Goal: Use online tool/utility: Use online tool/utility

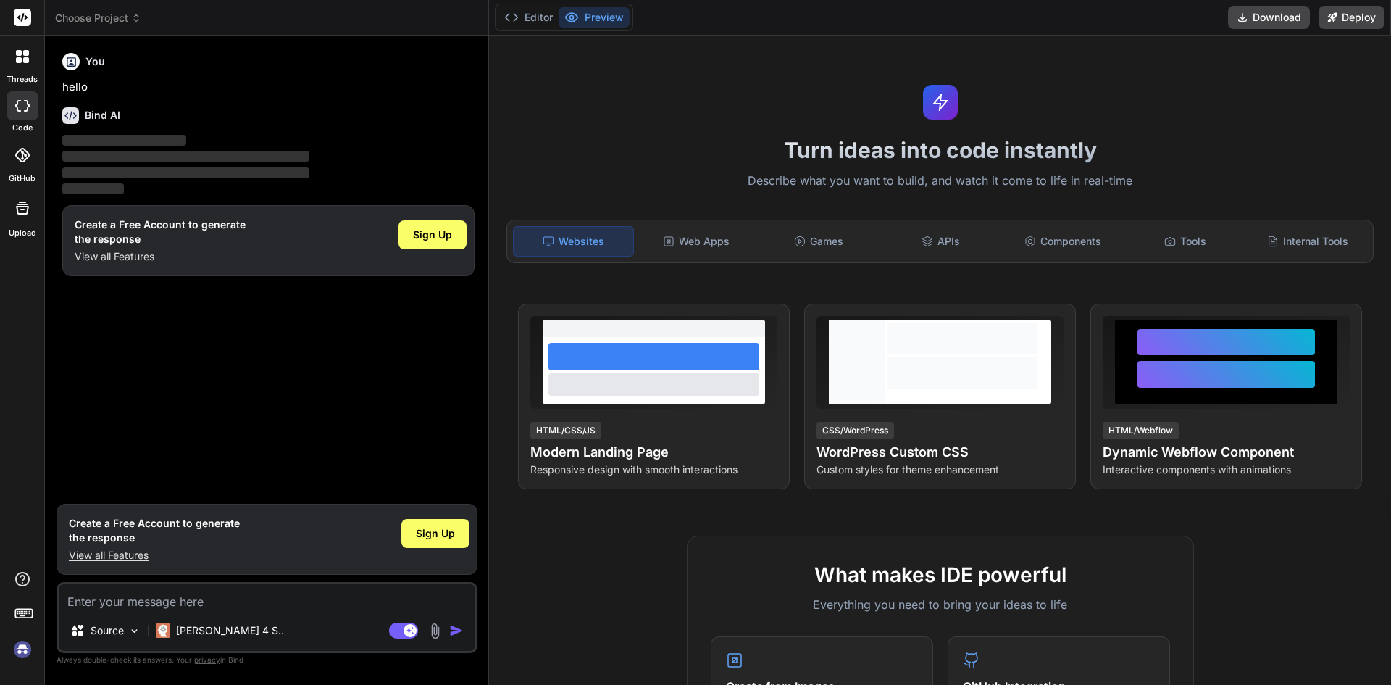
click at [433, 633] on img at bounding box center [435, 630] width 17 height 17
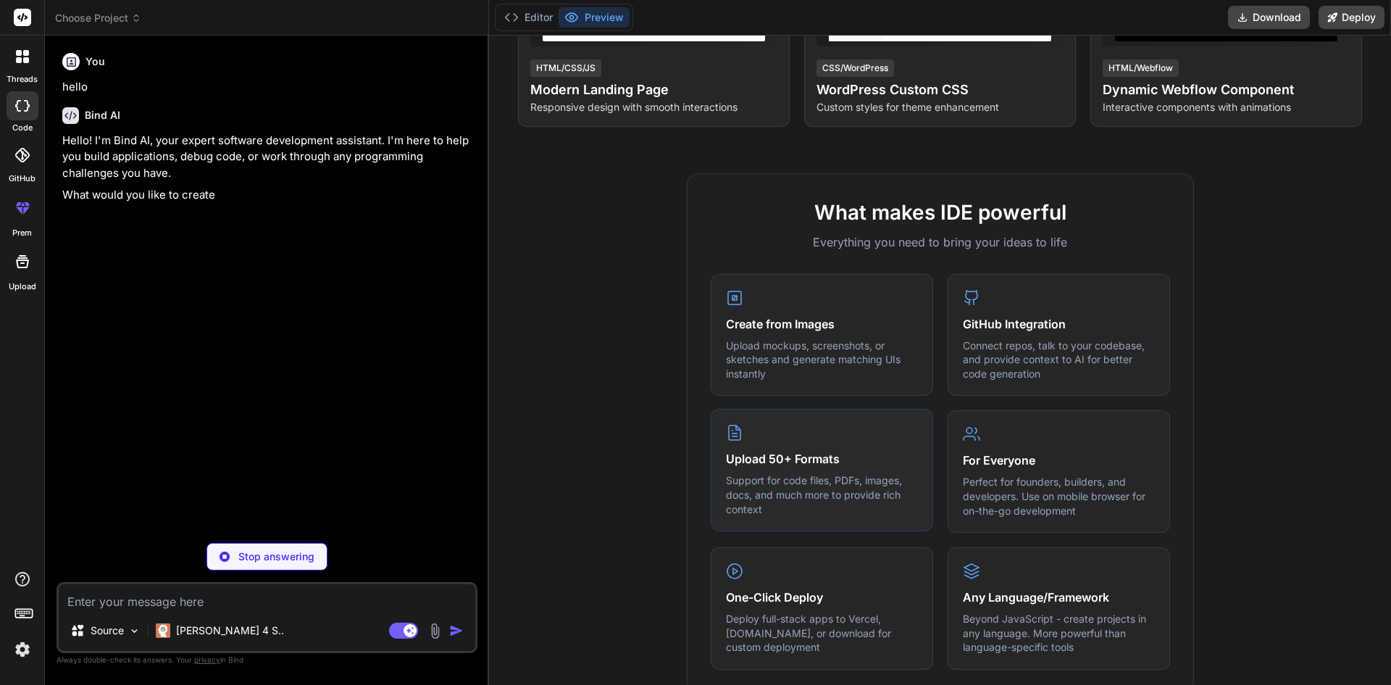
scroll to position [435, 0]
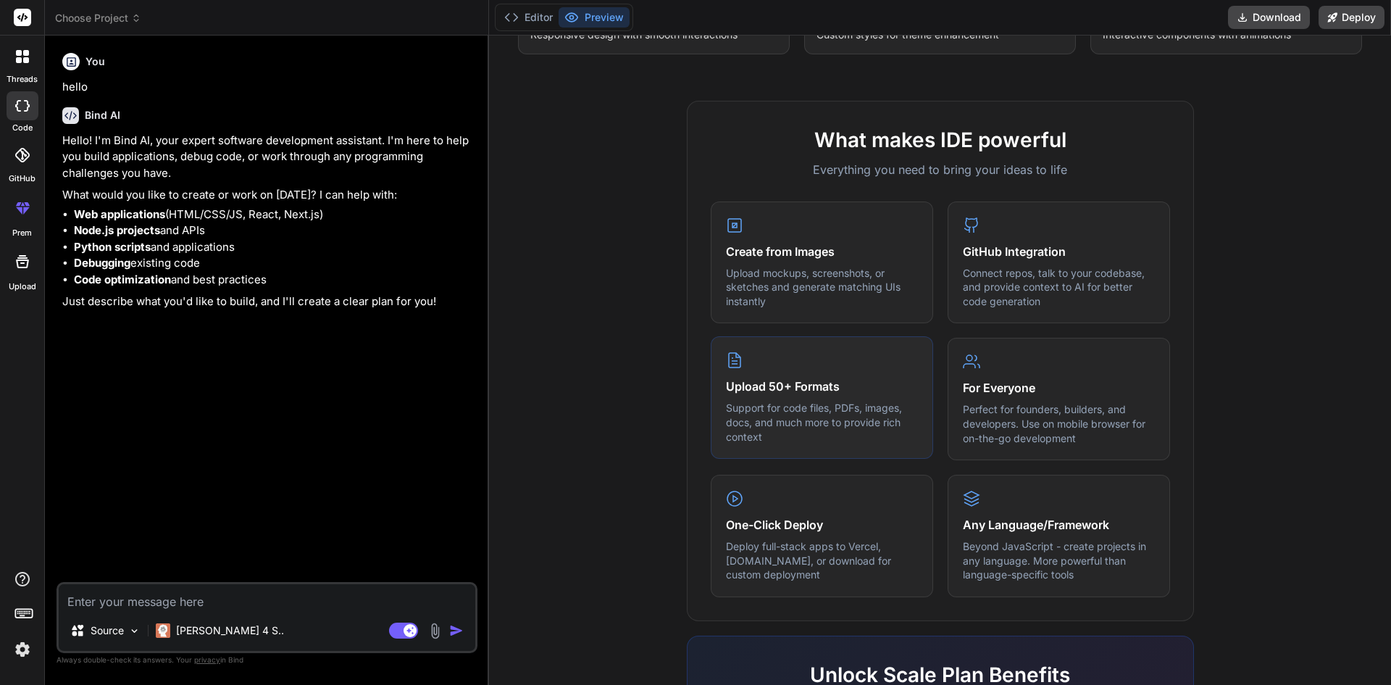
click at [814, 409] on p "Support for code files, PDFs, images, docs, and much more to provide rich conte…" at bounding box center [822, 422] width 192 height 43
click at [767, 380] on h4 "Upload 50+ Formats" at bounding box center [822, 386] width 192 height 17
click at [767, 352] on div "Upload 50+ Formats Support for code files, PDFs, images, docs, and much more to…" at bounding box center [822, 397] width 222 height 122
click at [432, 633] on img at bounding box center [435, 630] width 17 height 17
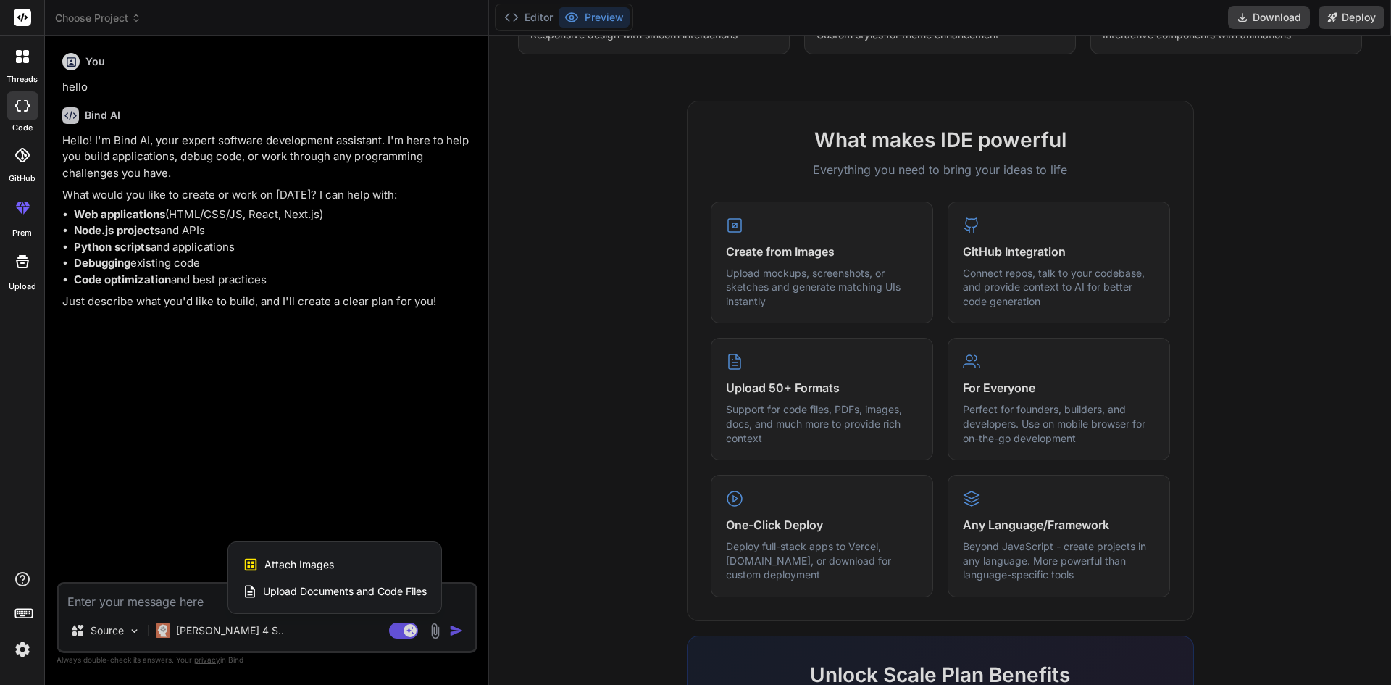
click at [357, 589] on span "Upload Documents and Code Files" at bounding box center [345, 591] width 164 height 14
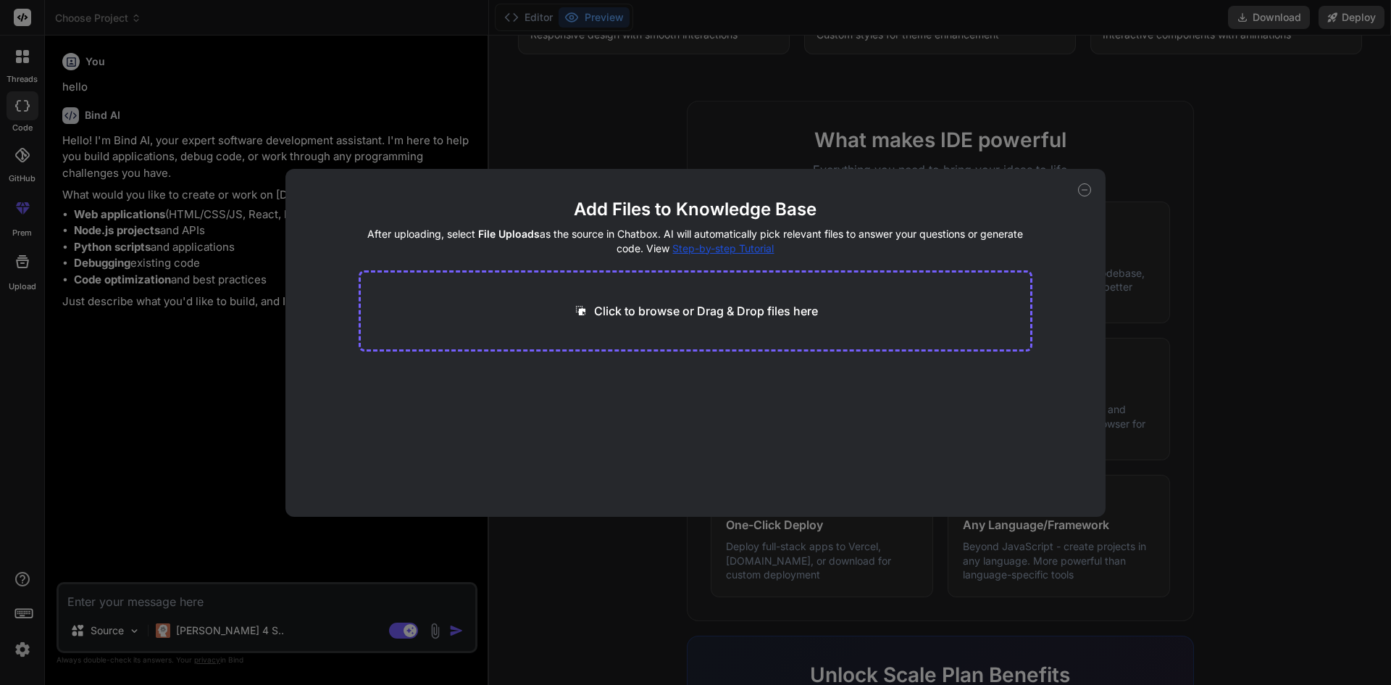
click at [651, 321] on div "Click to browse or Drag & Drop files here" at bounding box center [696, 310] width 675 height 81
click at [956, 113] on div "Add Files to Knowledge Base After uploading, select File Uploads as the source …" at bounding box center [695, 342] width 1391 height 685
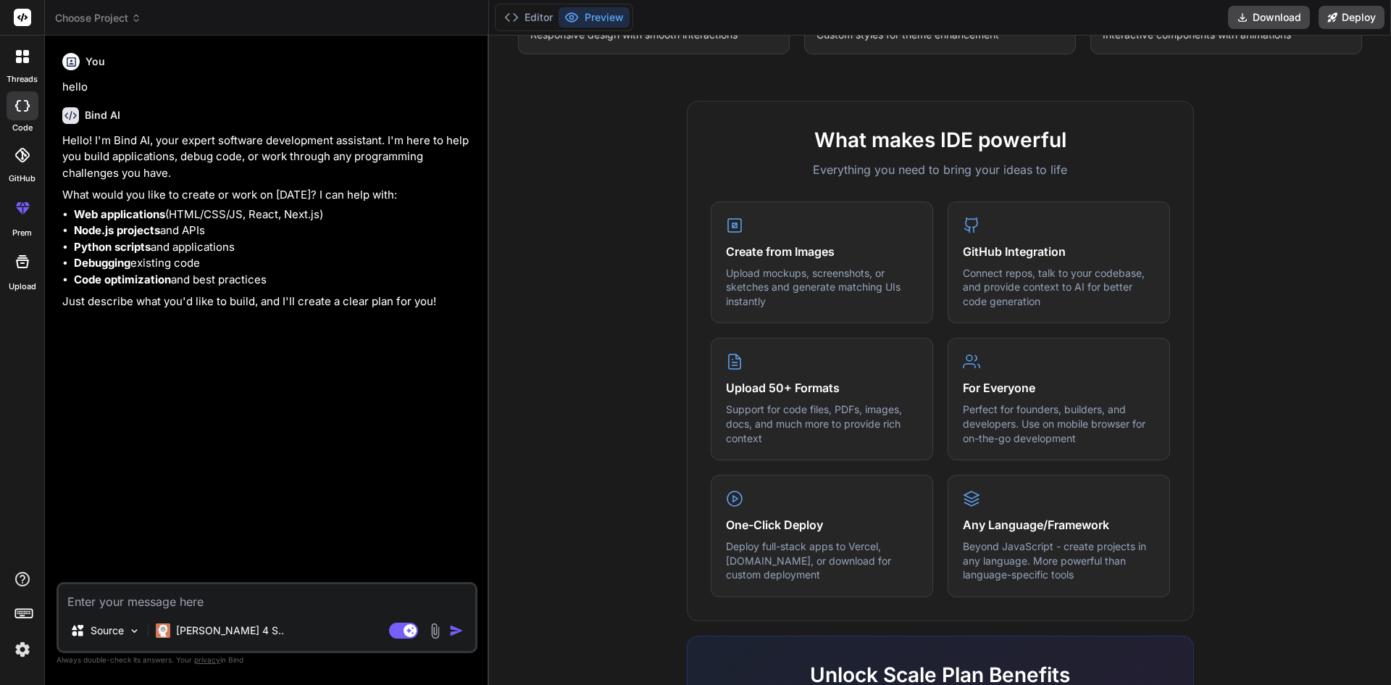
click at [956, 113] on div "What makes IDE powerful Everything you need to bring your ideas to life Create …" at bounding box center [940, 361] width 507 height 520
click at [16, 164] on div at bounding box center [23, 155] width 32 height 32
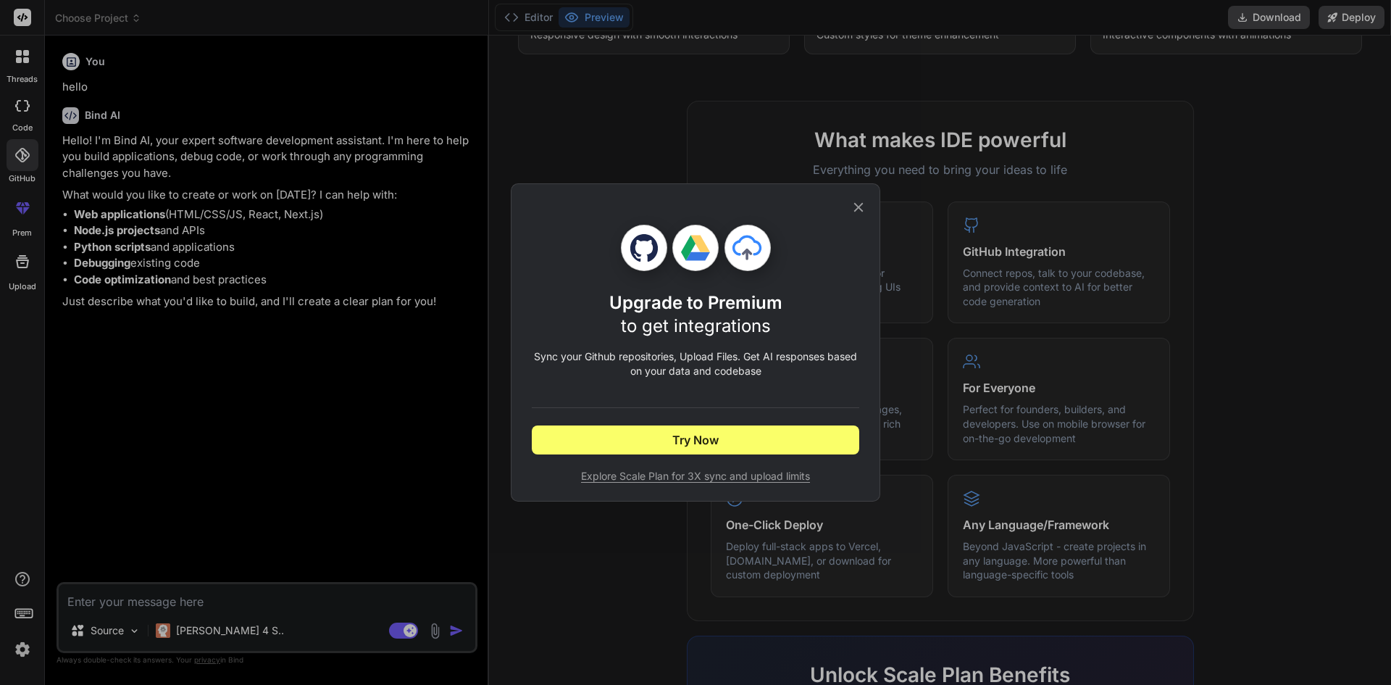
click at [863, 196] on div "Upgrade to Premium to get integrations Sync your Github repositories, Upload Fi…" at bounding box center [696, 342] width 370 height 318
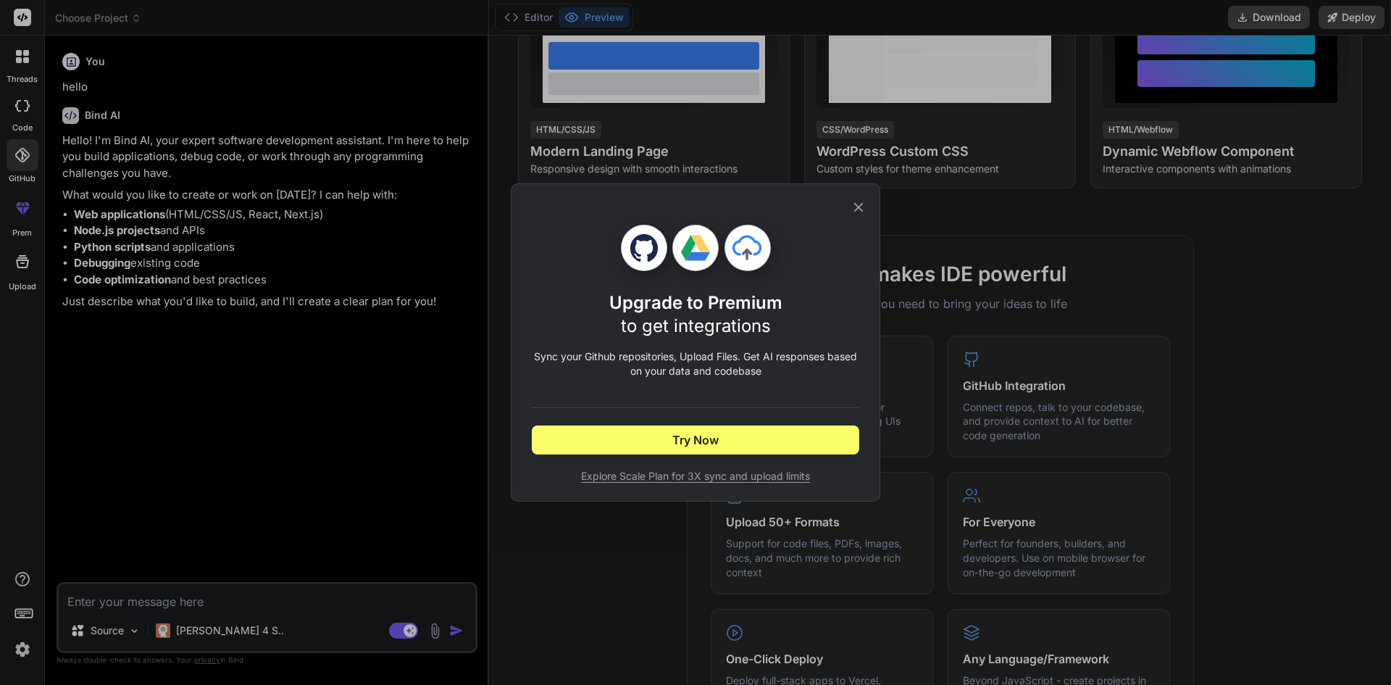
scroll to position [290, 0]
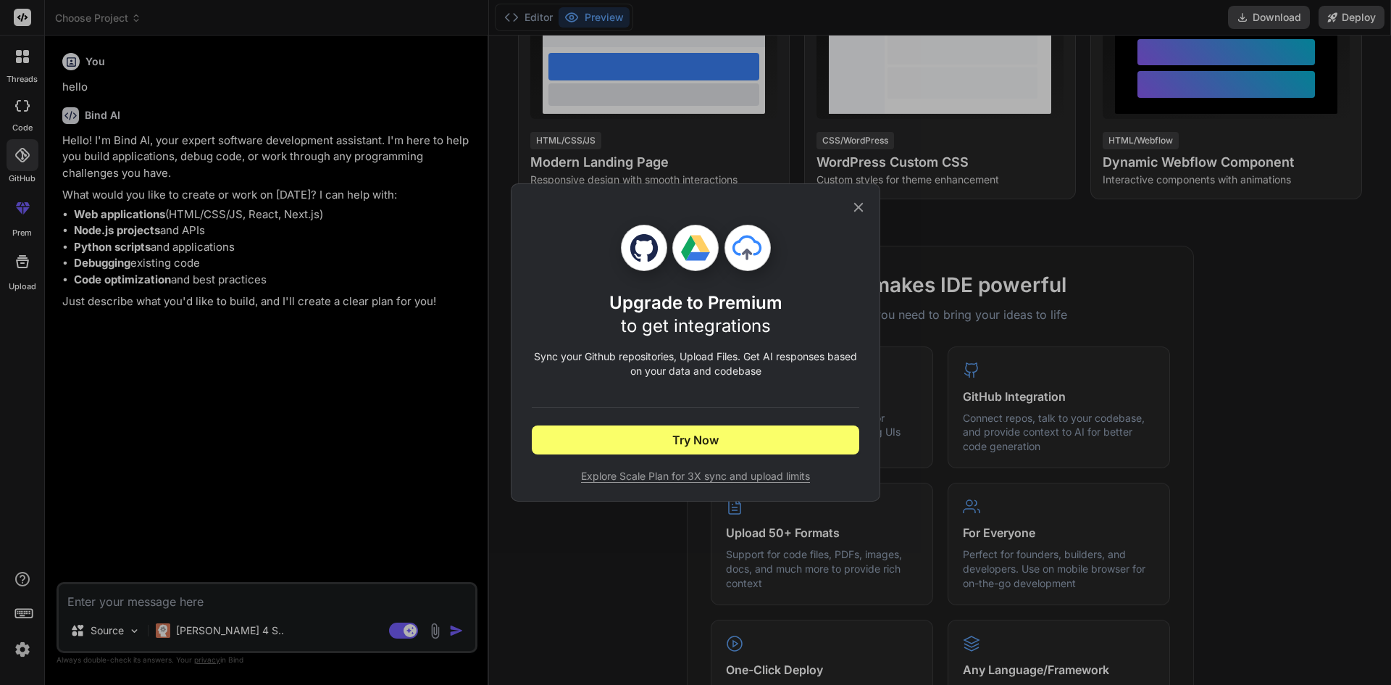
click at [869, 205] on div "Upgrade to Premium to get integrations Sync your Github repositories, Upload Fi…" at bounding box center [696, 342] width 370 height 318
click at [866, 202] on icon at bounding box center [859, 207] width 16 height 16
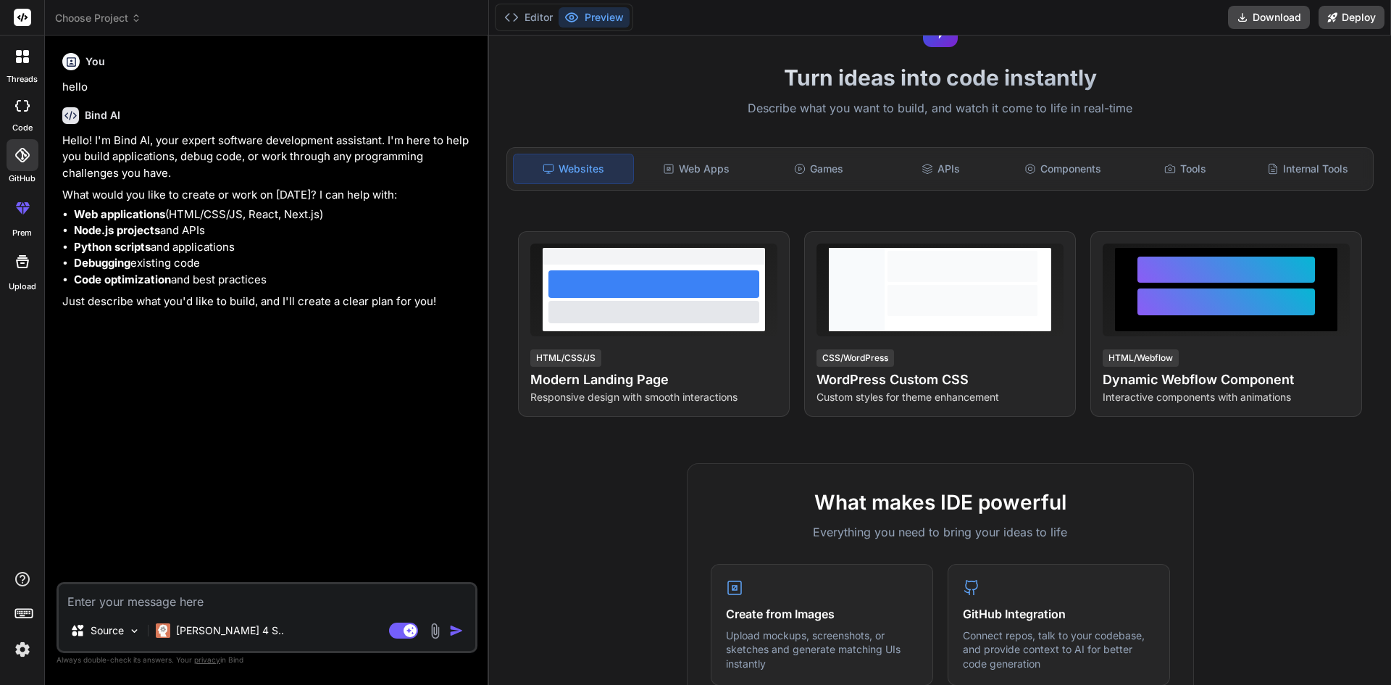
scroll to position [0, 0]
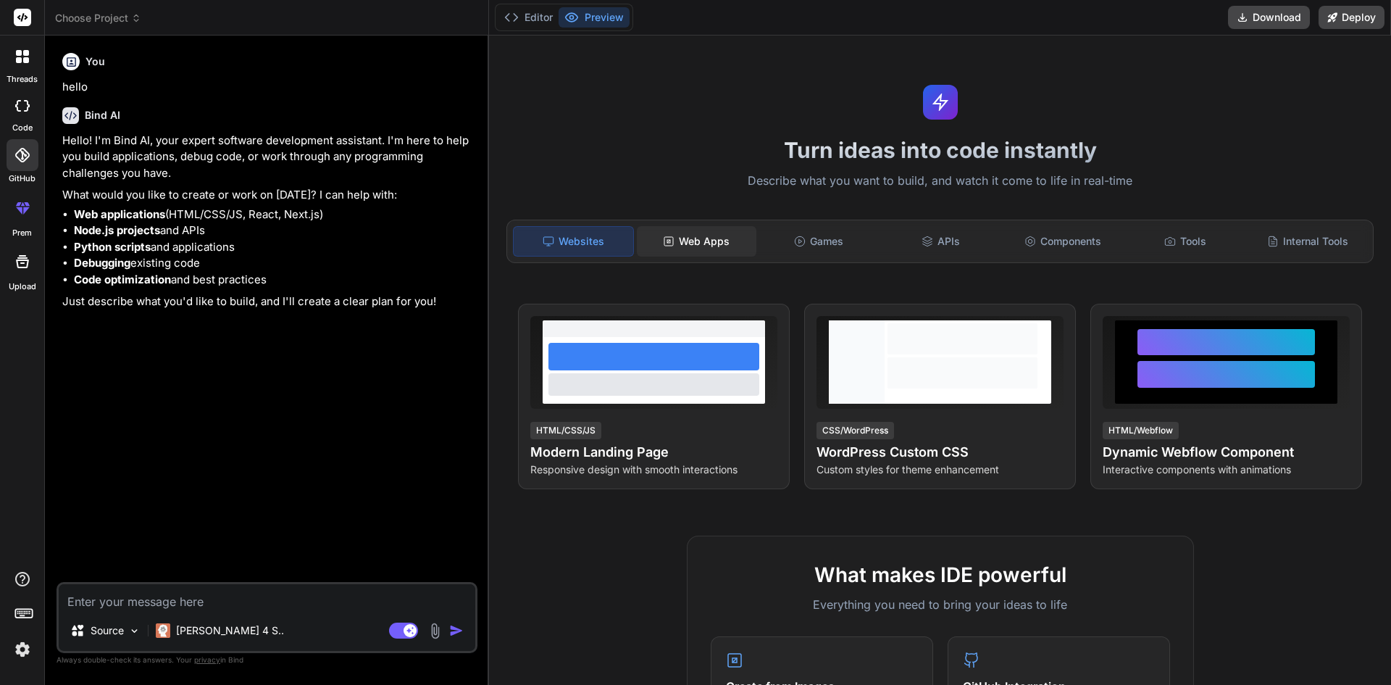
click at [707, 238] on div "Web Apps" at bounding box center [697, 241] width 120 height 30
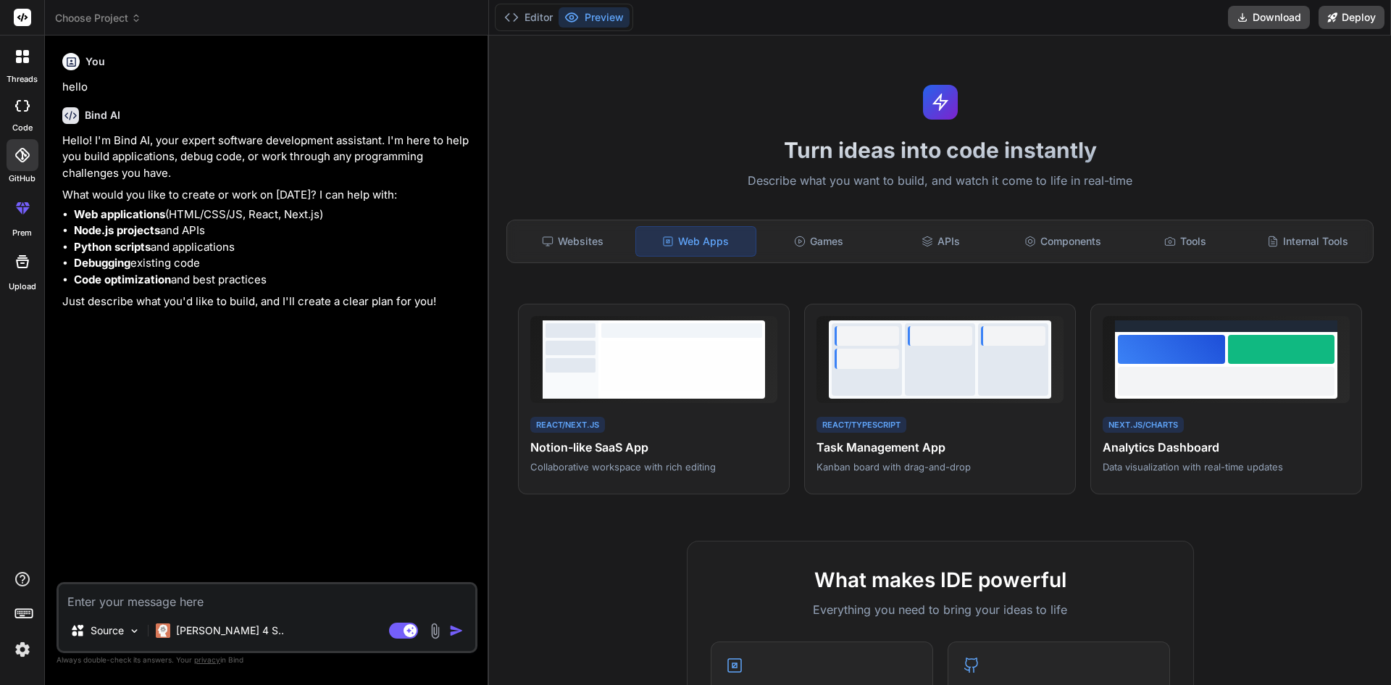
click at [591, 220] on div "Websites Web Apps Games APIs Components Tools Internal Tools" at bounding box center [939, 241] width 867 height 43
click at [589, 233] on div "Websites" at bounding box center [573, 241] width 120 height 30
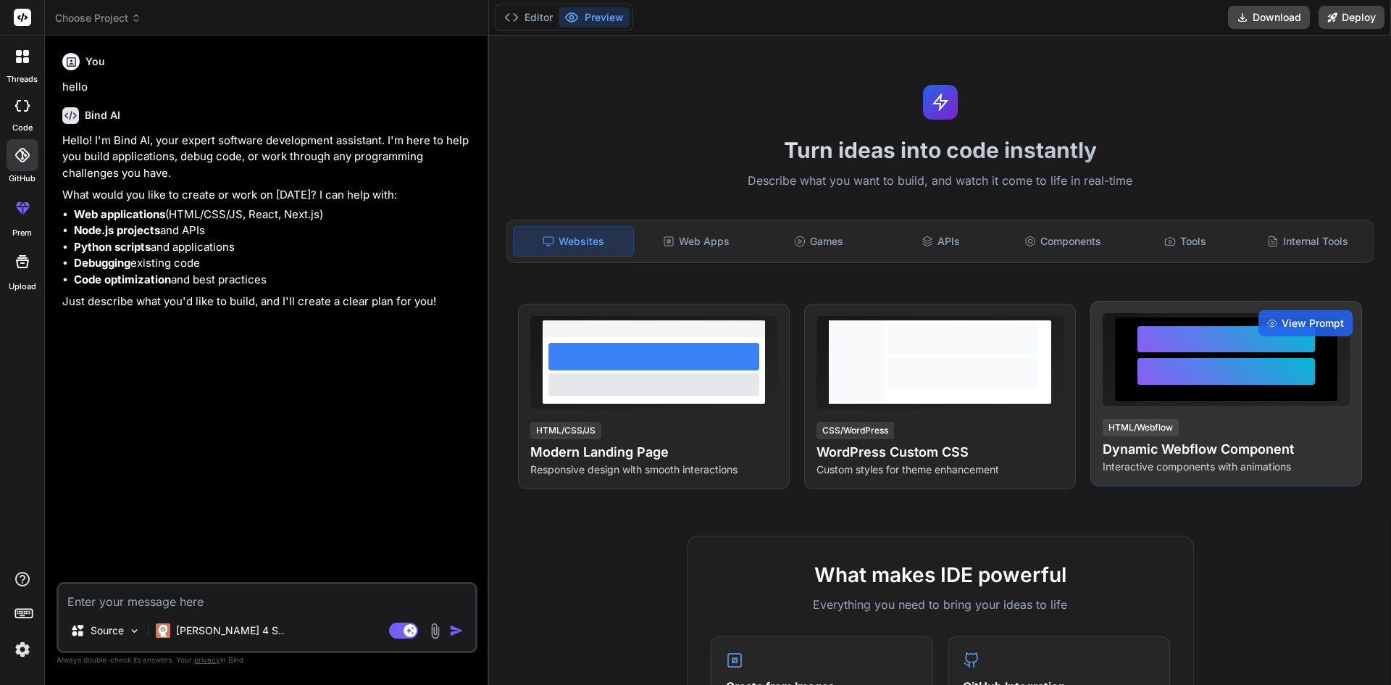
click at [1219, 382] on div at bounding box center [1227, 371] width 178 height 27
click at [1215, 445] on h4 "Dynamic Webflow Component" at bounding box center [1226, 449] width 247 height 20
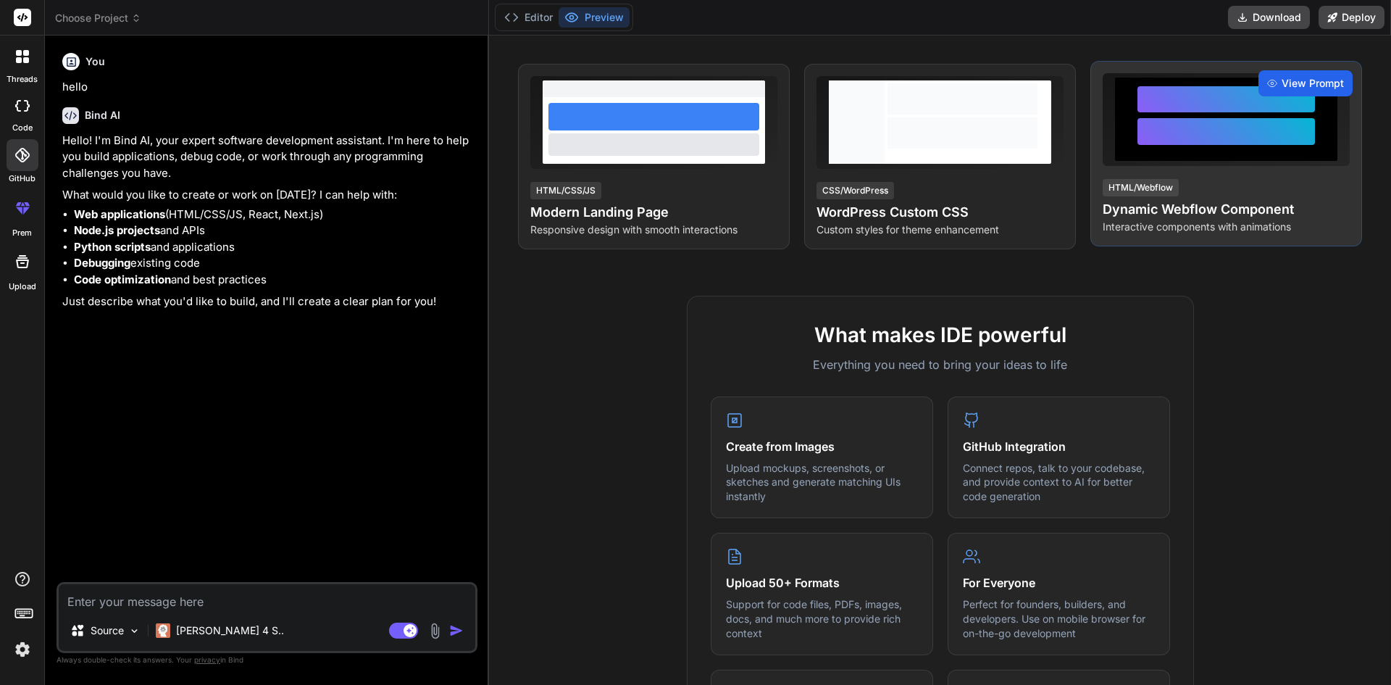
scroll to position [217, 0]
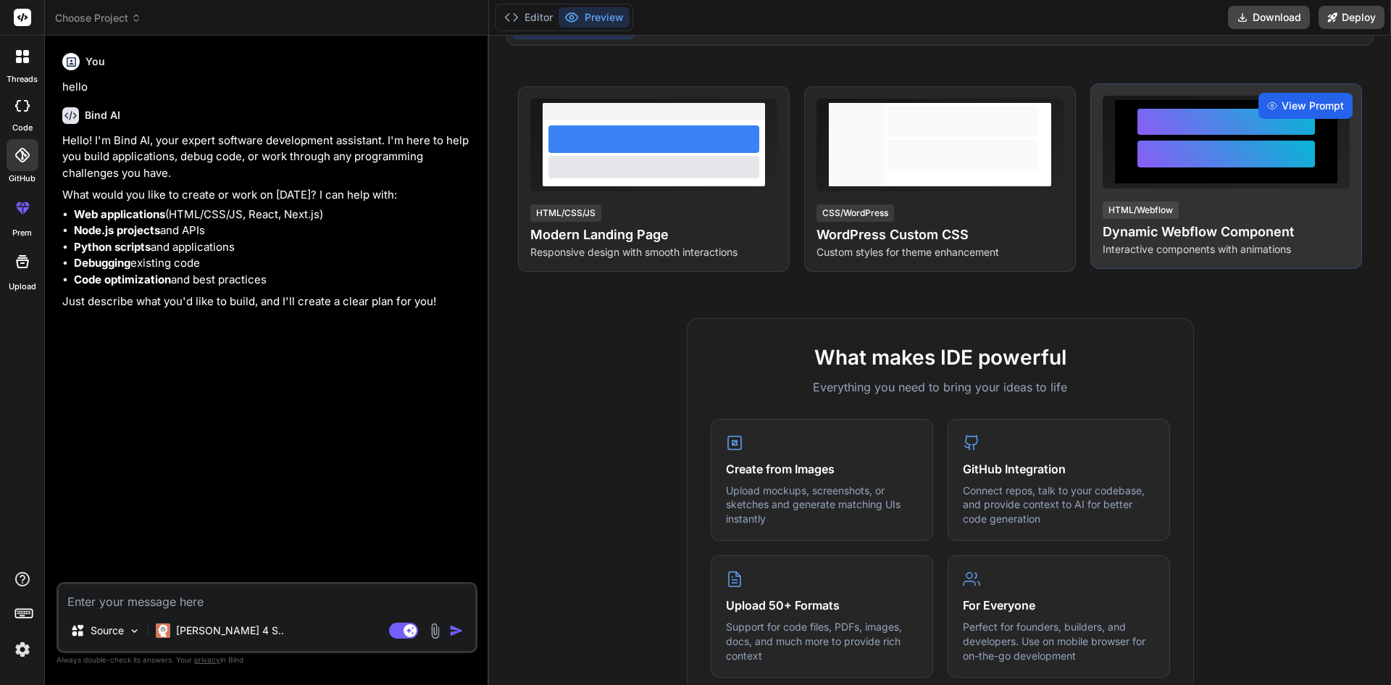
click at [1290, 93] on div "View Prompt" at bounding box center [1306, 106] width 94 height 26
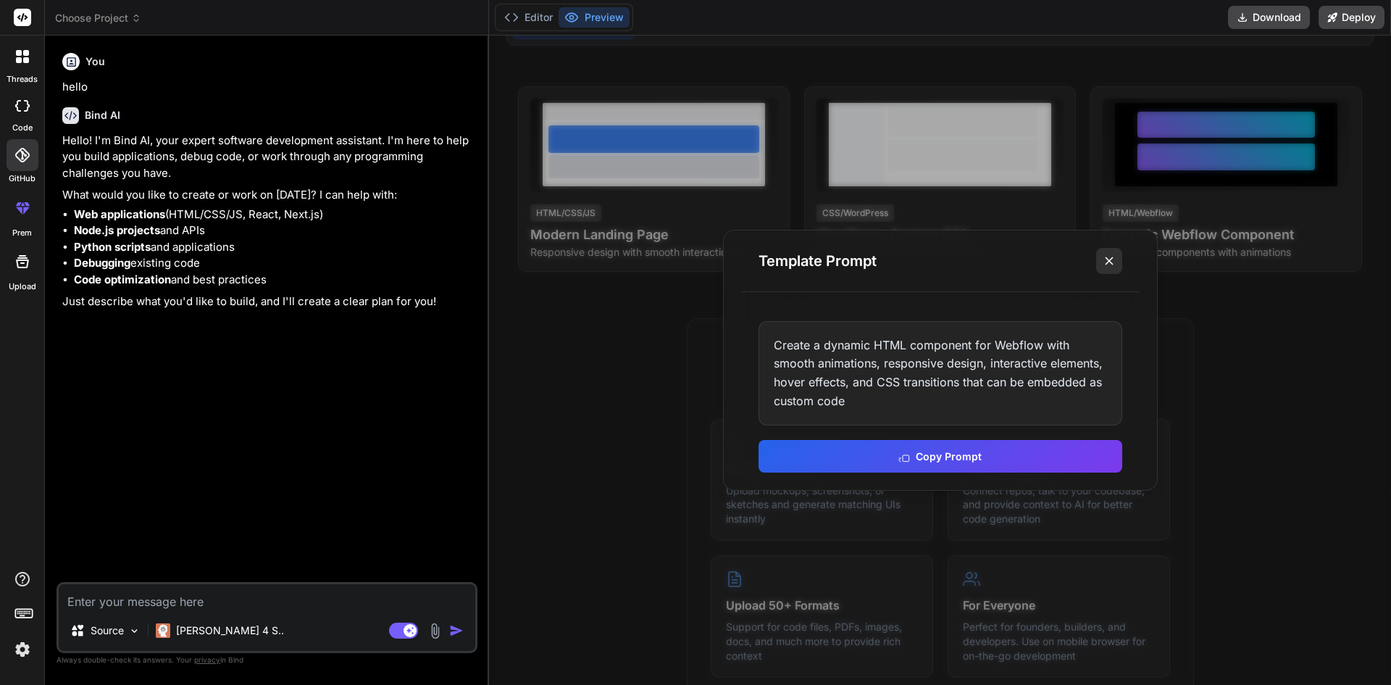
click at [1104, 257] on icon at bounding box center [1109, 261] width 14 height 14
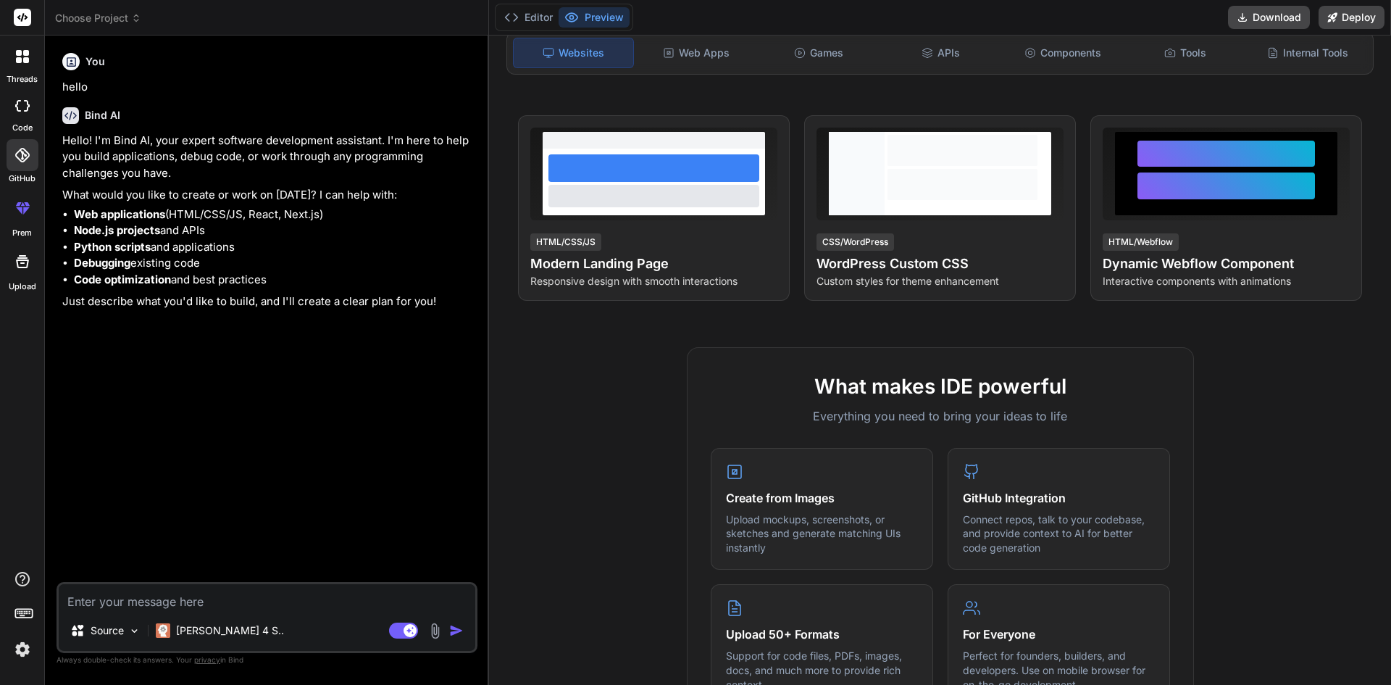
scroll to position [0, 0]
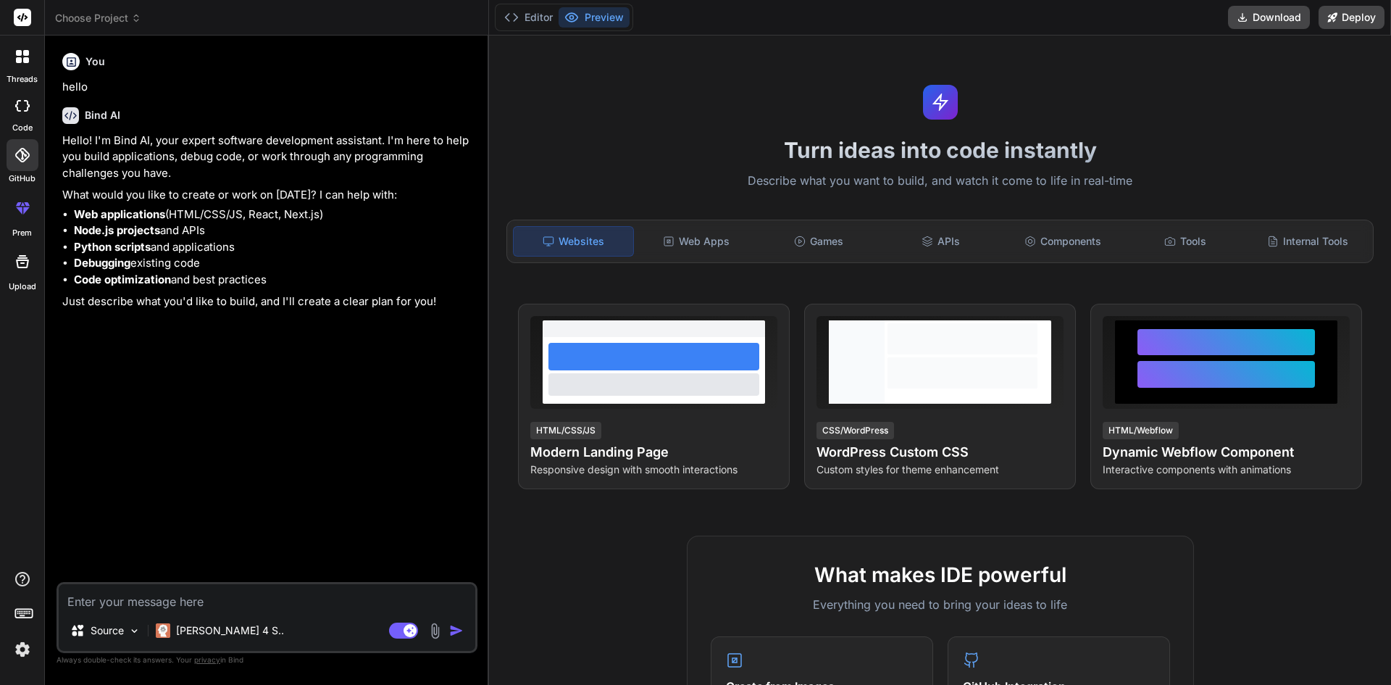
click at [20, 94] on div at bounding box center [23, 105] width 32 height 29
click at [14, 267] on icon at bounding box center [22, 261] width 17 height 17
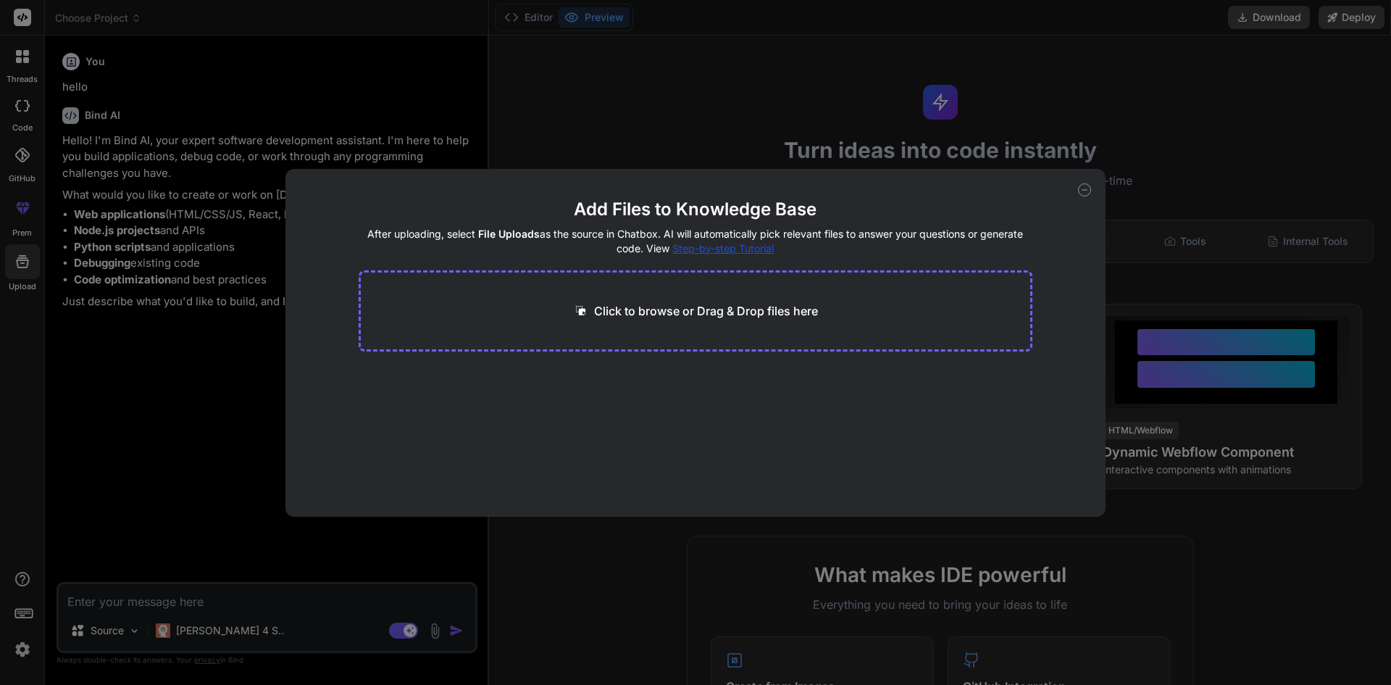
click at [289, 91] on div "Add Files to Knowledge Base After uploading, select File Uploads as the source …" at bounding box center [695, 342] width 1391 height 685
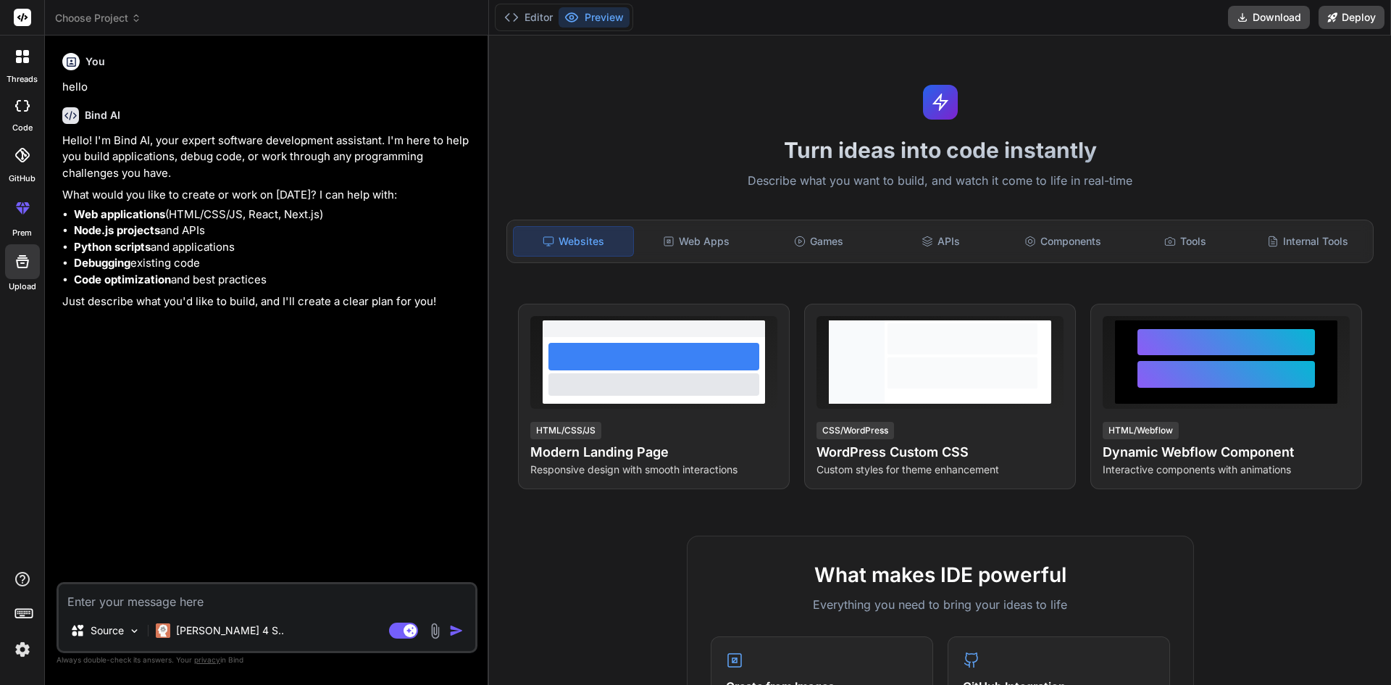
click at [16, 61] on icon at bounding box center [19, 60] width 6 height 6
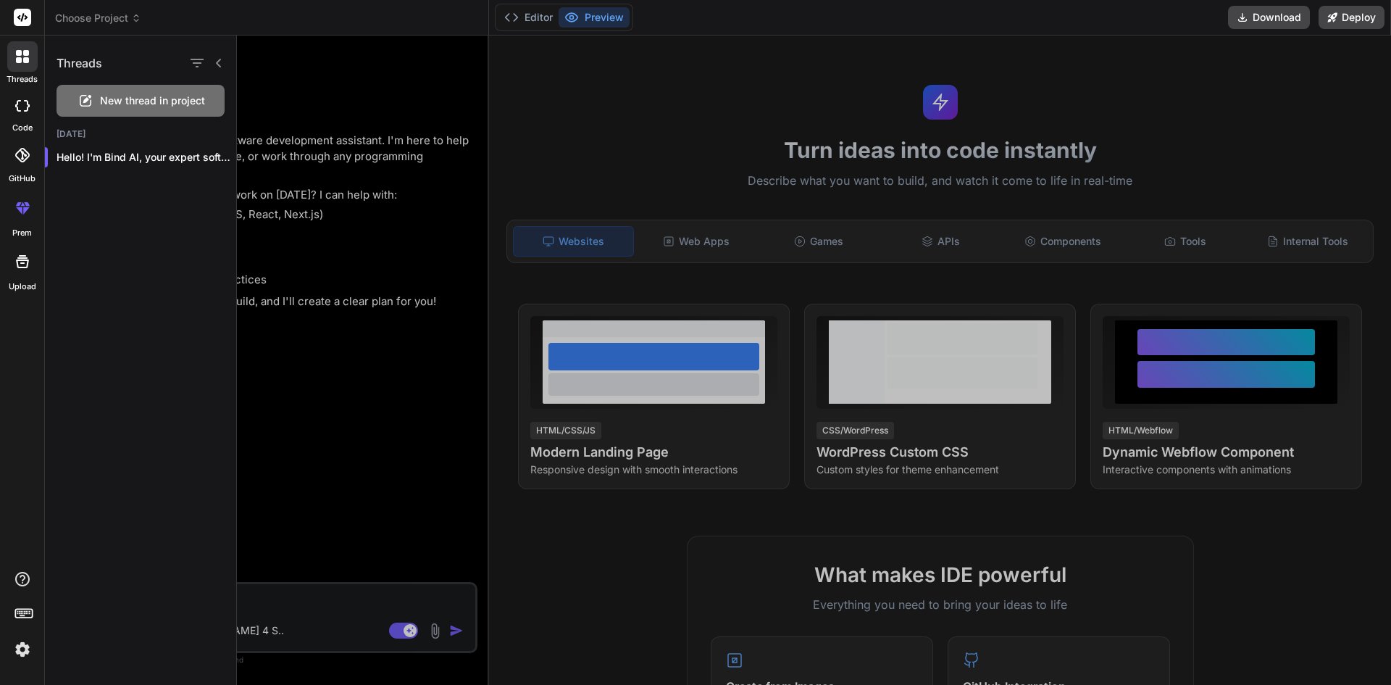
click at [15, 267] on icon at bounding box center [22, 261] width 17 height 17
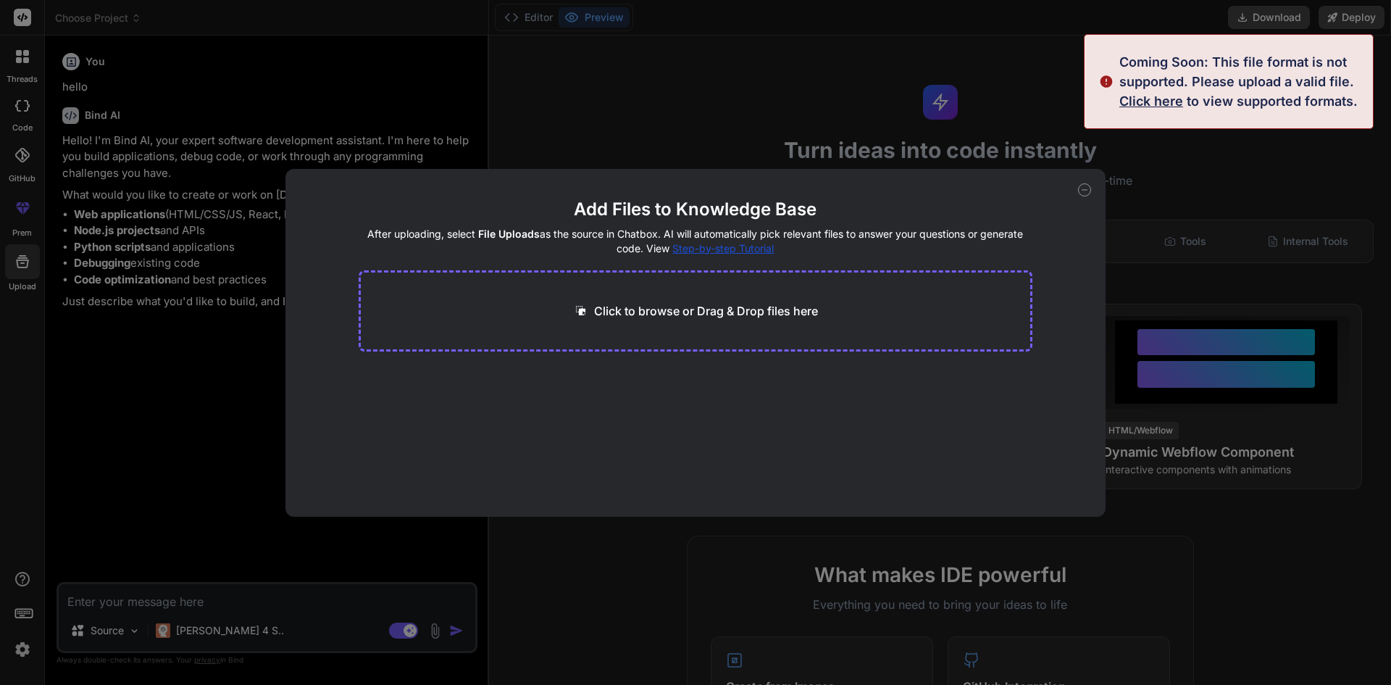
click at [1080, 188] on icon at bounding box center [1084, 189] width 13 height 13
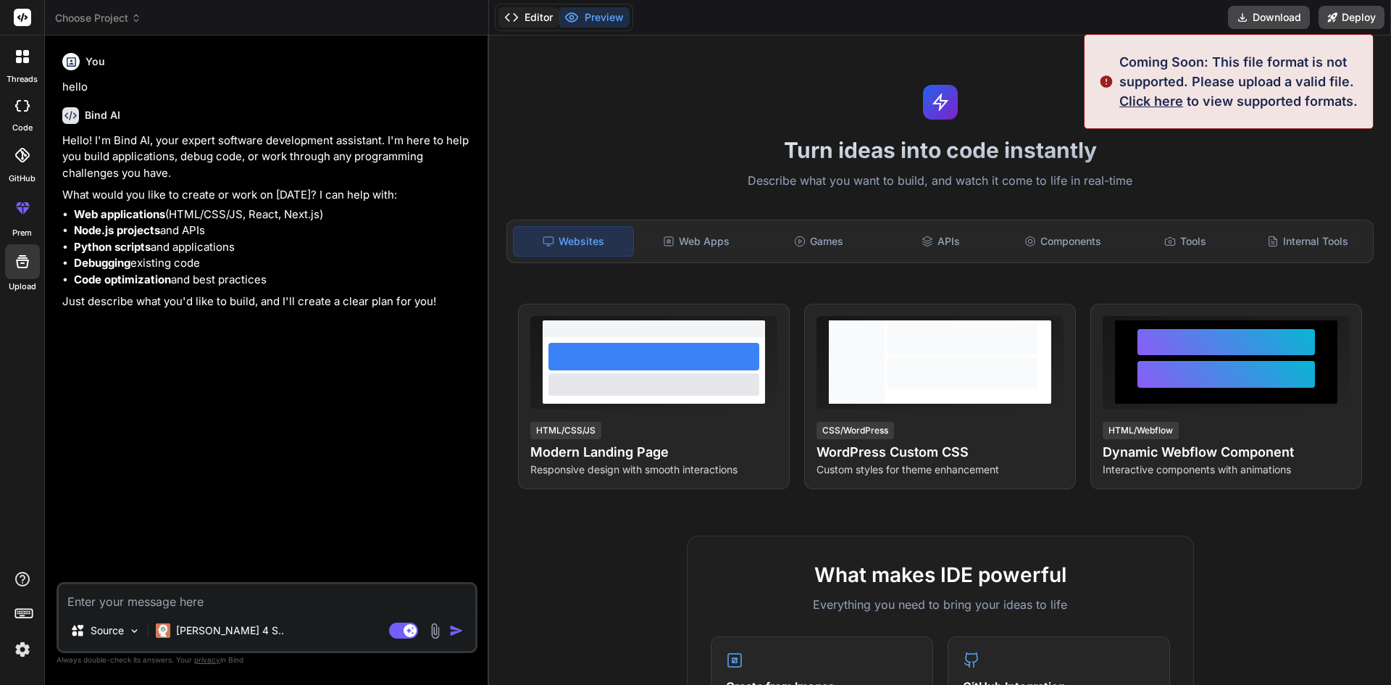
click at [541, 16] on button "Editor" at bounding box center [529, 17] width 60 height 20
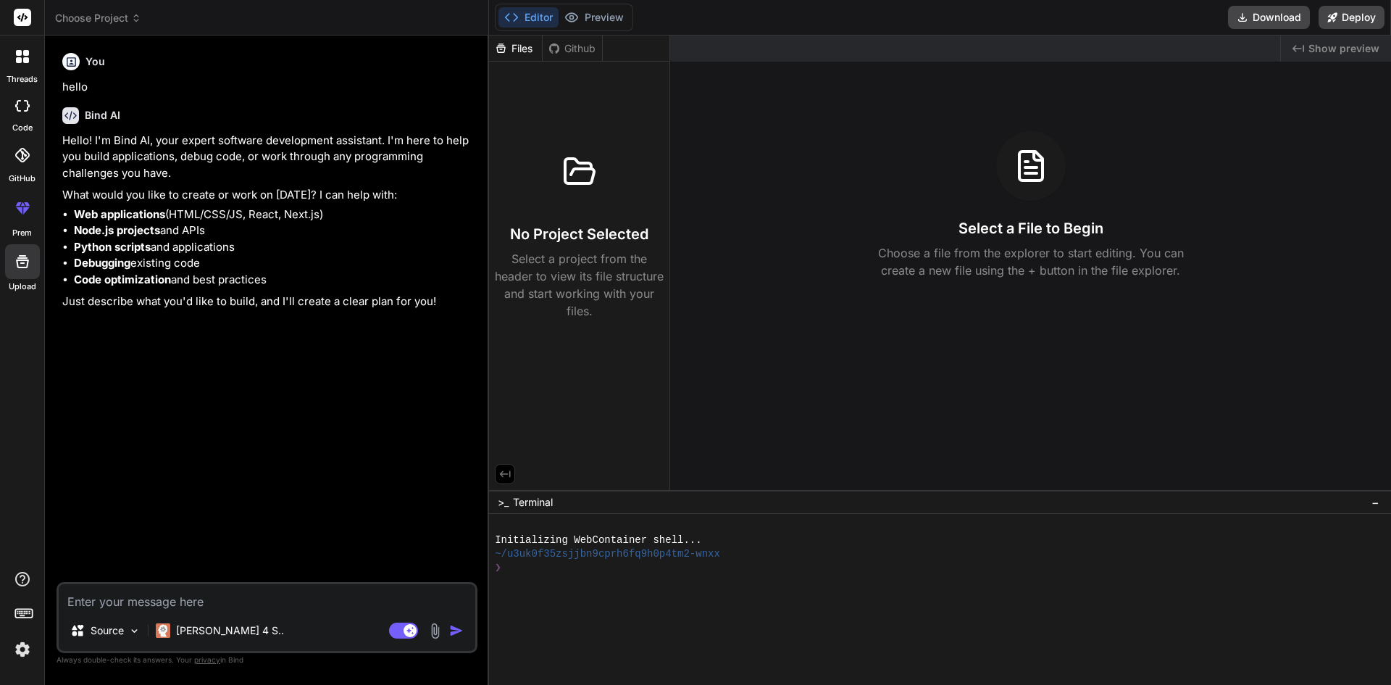
type textarea "x"
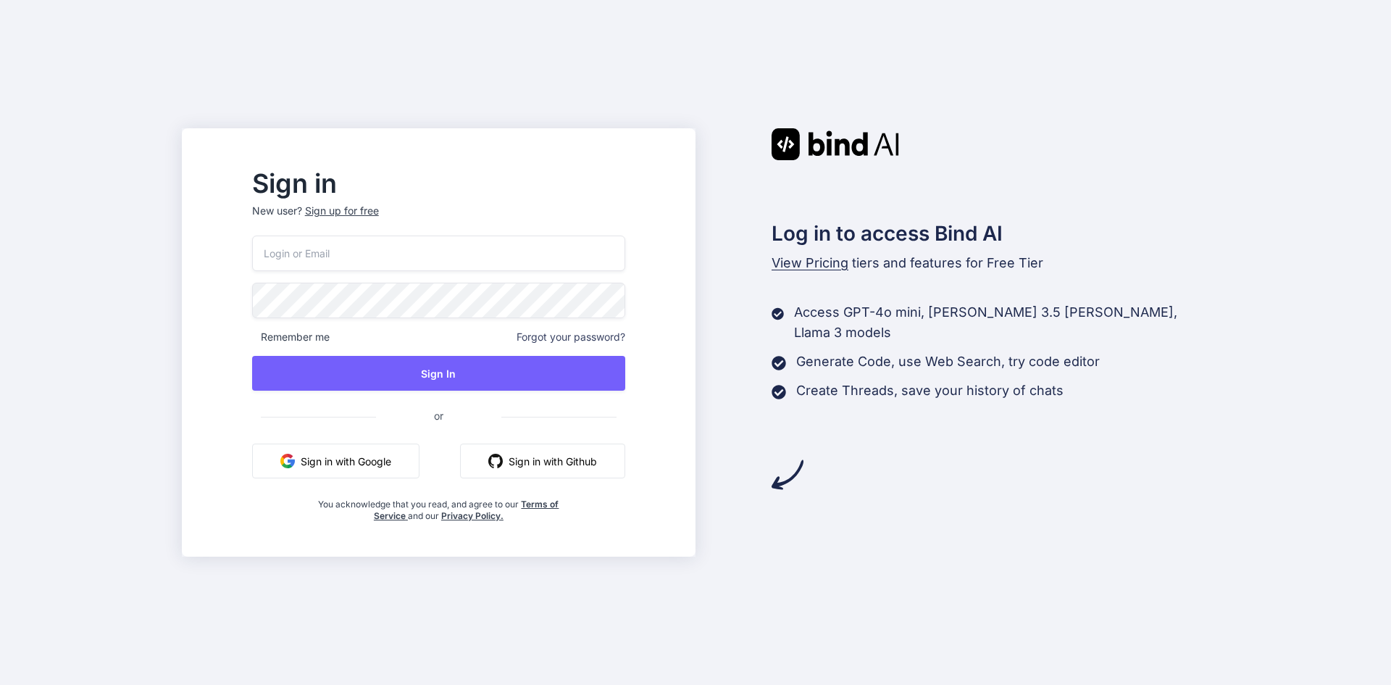
click at [396, 462] on button "Sign in with Google" at bounding box center [335, 460] width 167 height 35
